Goal: Check status: Check status

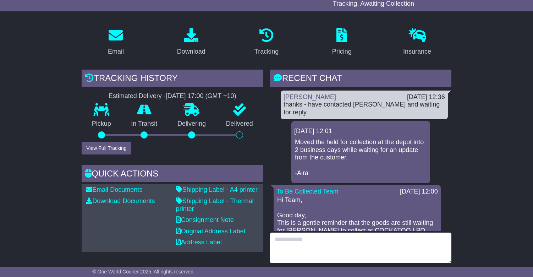
click at [287, 239] on textarea at bounding box center [360, 247] width 181 height 30
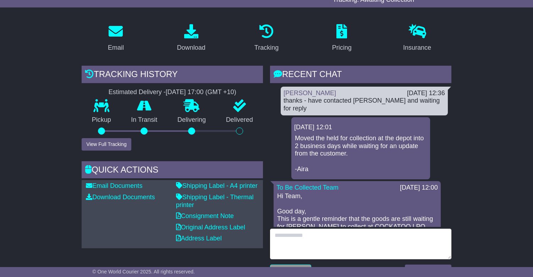
scroll to position [105, 0]
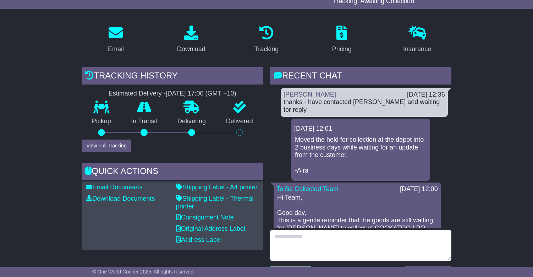
click at [290, 236] on textarea at bounding box center [360, 245] width 181 height 30
type textarea "*"
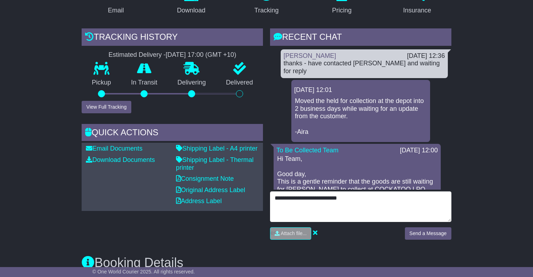
scroll to position [151, 0]
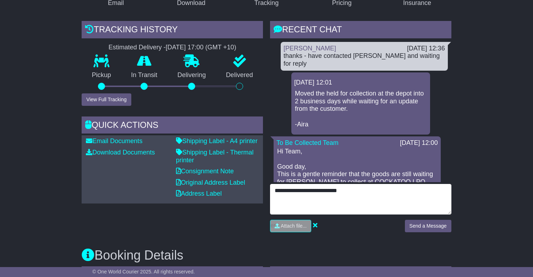
click at [304, 191] on textarea "**********" at bounding box center [360, 199] width 181 height 30
type textarea "**********"
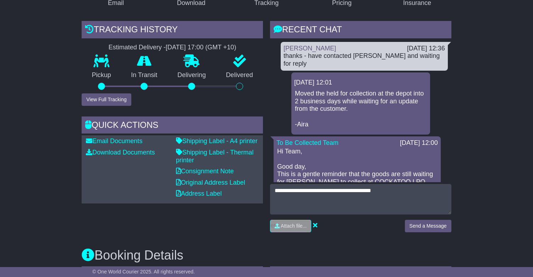
click at [421, 226] on button "Send a Message" at bounding box center [428, 225] width 46 height 12
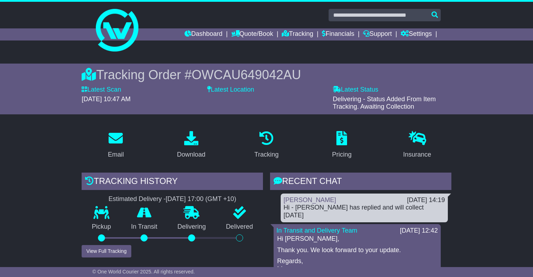
scroll to position [0, 0]
click at [289, 36] on link "Tracking" at bounding box center [297, 34] width 31 height 12
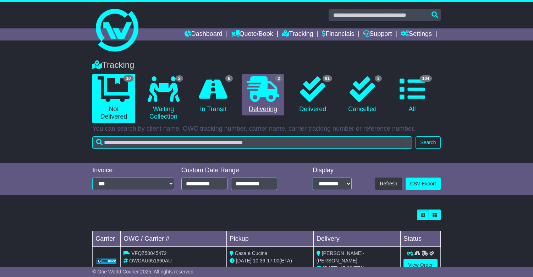
click at [259, 101] on icon at bounding box center [263, 89] width 32 height 26
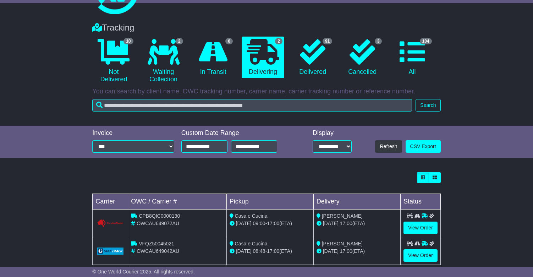
scroll to position [33, 0]
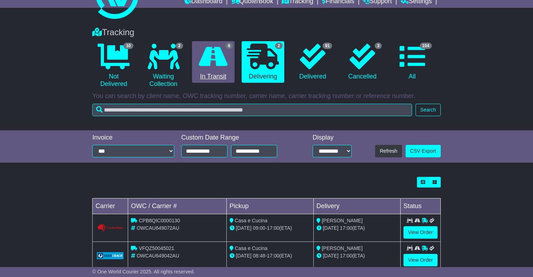
click at [216, 66] on icon at bounding box center [213, 57] width 29 height 26
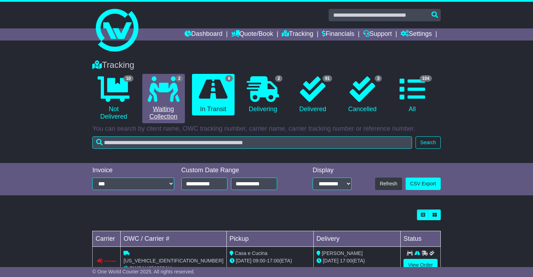
scroll to position [0, 0]
click at [168, 103] on link "2 Waiting Collection" at bounding box center [163, 98] width 43 height 49
